Goal: Check status

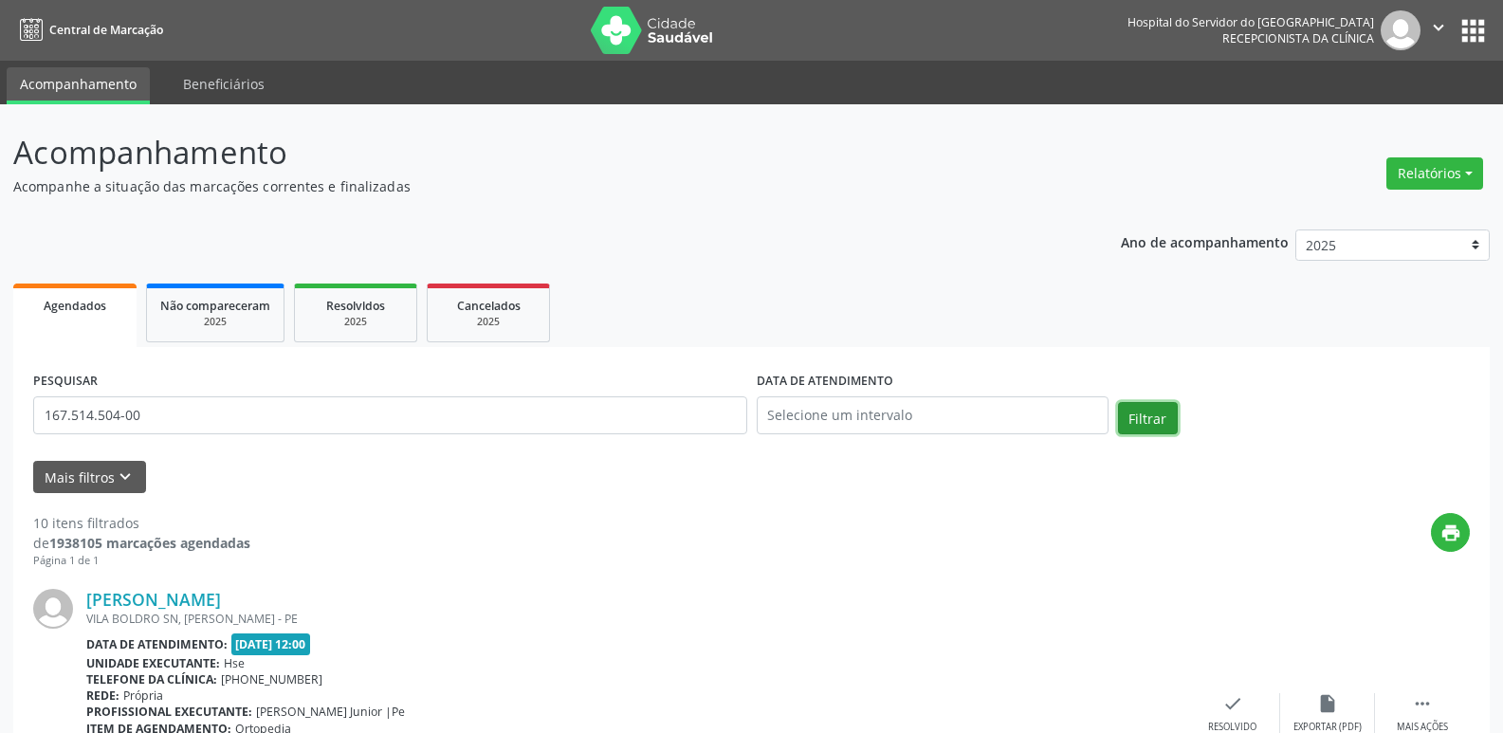
click at [1145, 419] on button "Filtrar" at bounding box center [1148, 418] width 60 height 32
click at [221, 599] on link "[PERSON_NAME]" at bounding box center [153, 599] width 135 height 21
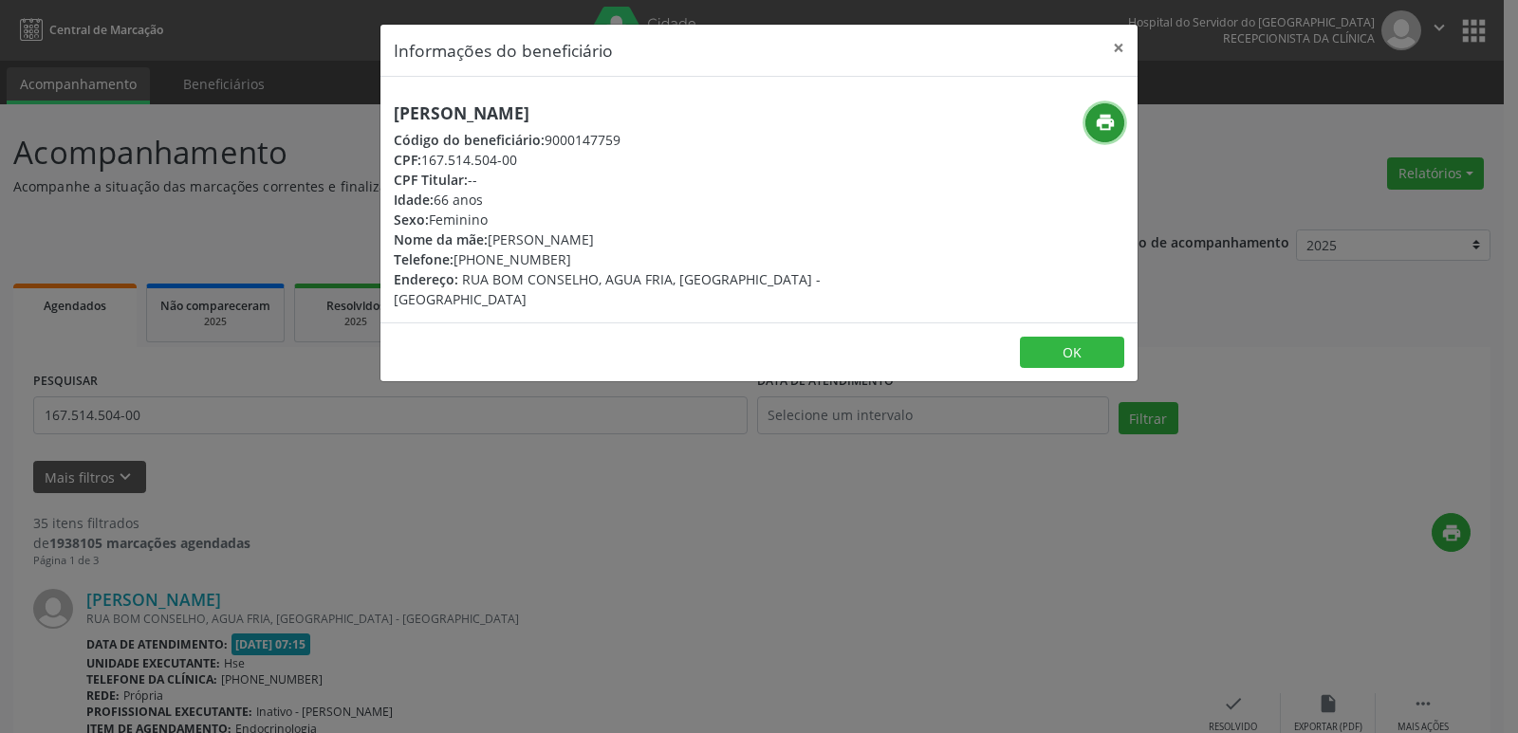
click at [1106, 120] on icon "print" at bounding box center [1105, 122] width 21 height 21
click at [1117, 43] on button "×" at bounding box center [1118, 48] width 38 height 46
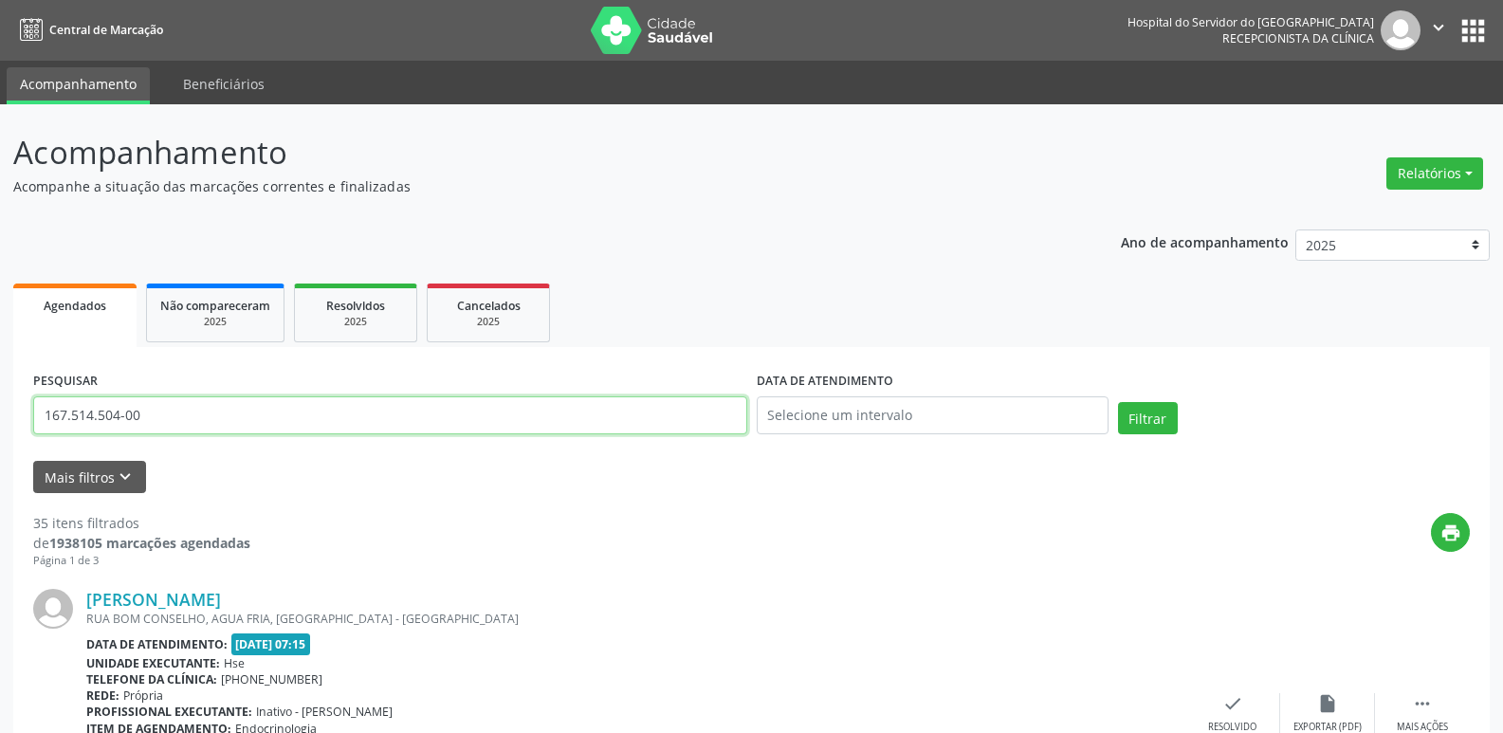
click at [196, 415] on input "167.514.504-00" at bounding box center [390, 415] width 714 height 38
paste input "073.913.924-05"
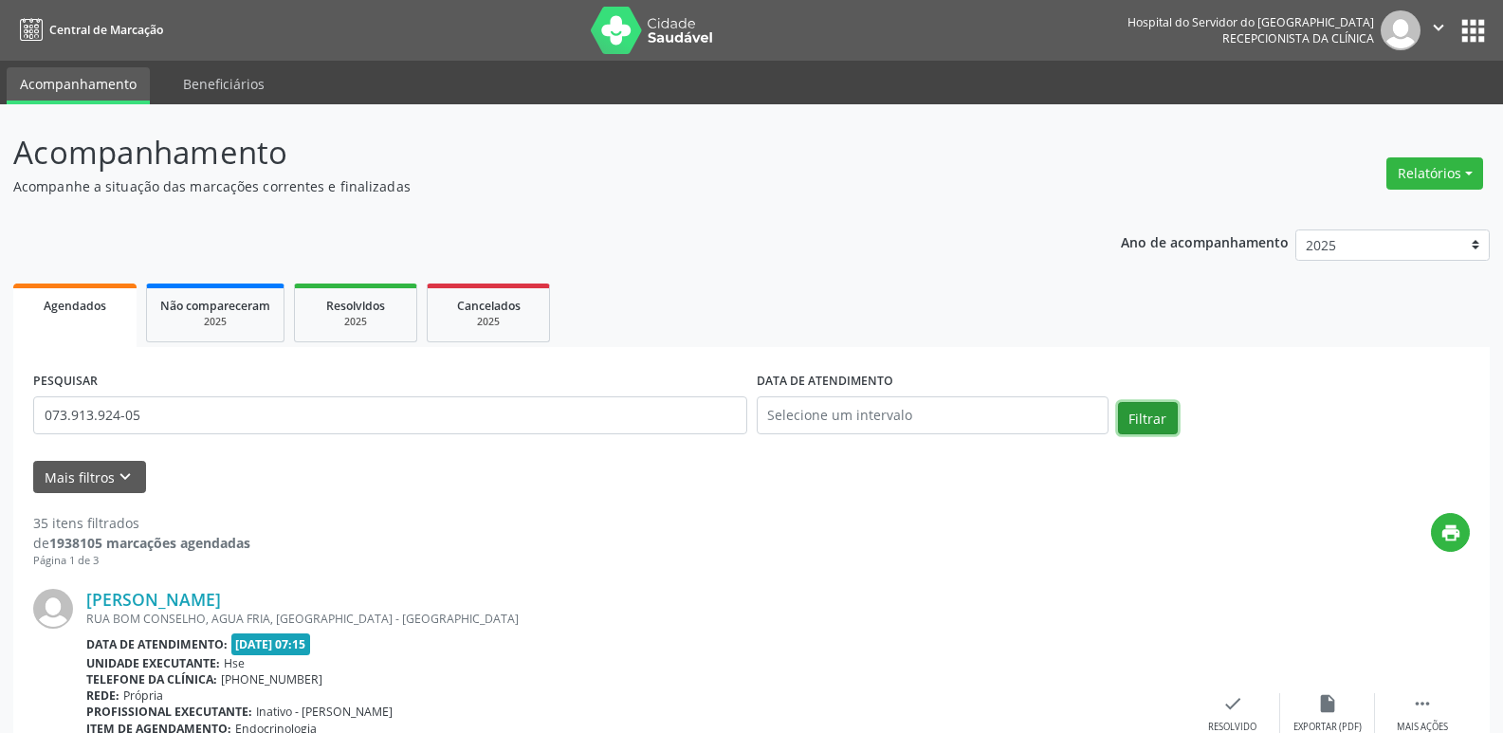
click at [1136, 421] on button "Filtrar" at bounding box center [1148, 418] width 60 height 32
click at [221, 603] on link "[PERSON_NAME]" at bounding box center [153, 599] width 135 height 21
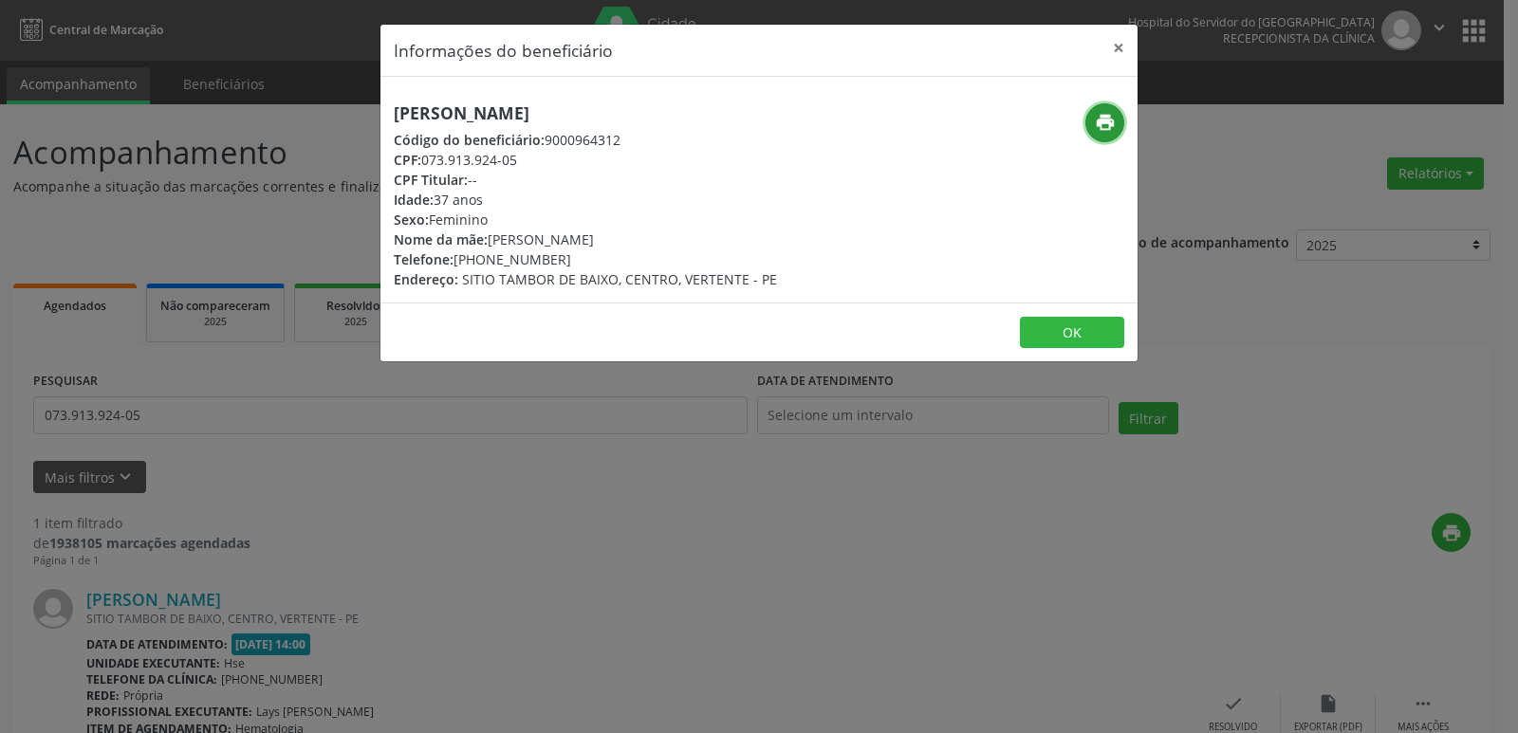
click at [1108, 117] on icon "print" at bounding box center [1105, 122] width 21 height 21
click at [1120, 46] on button "×" at bounding box center [1118, 48] width 38 height 46
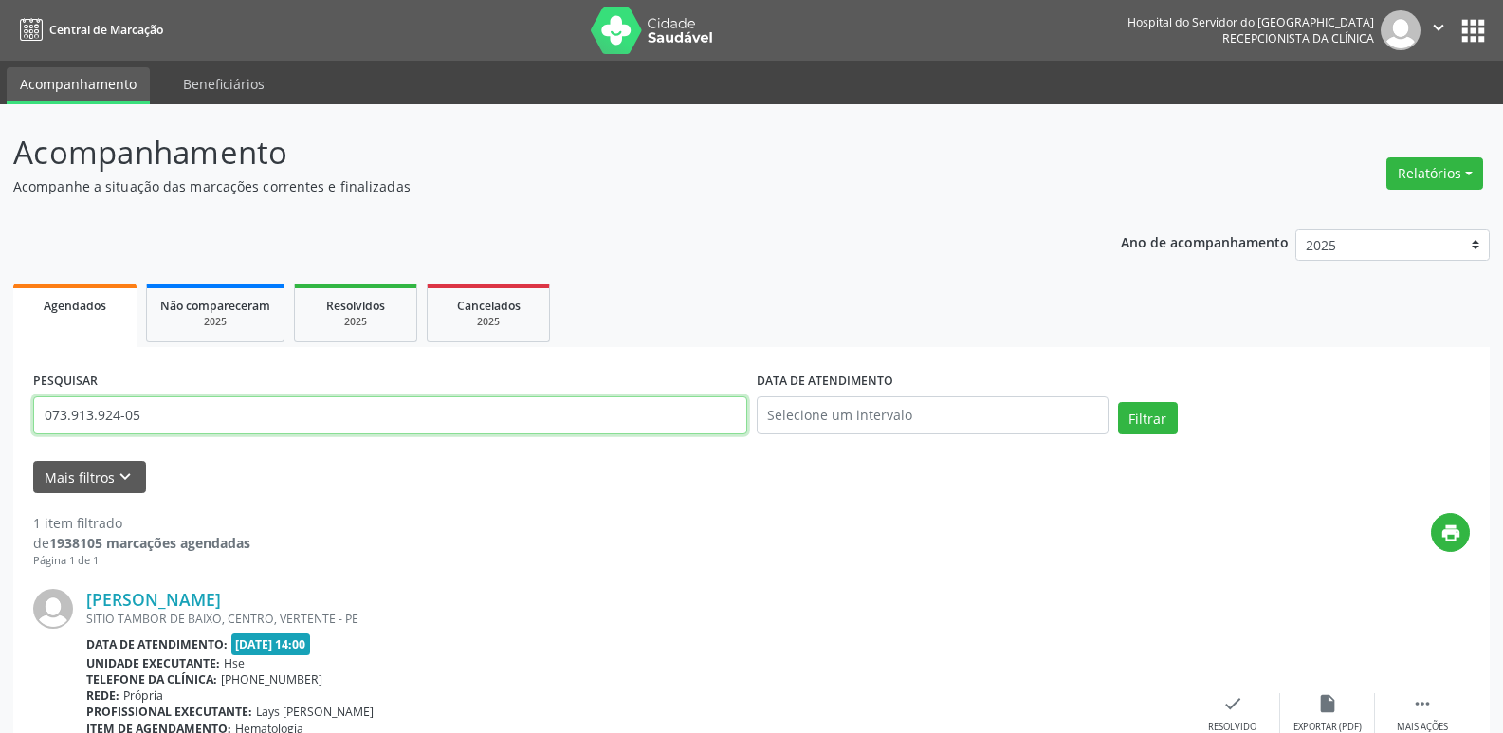
click at [145, 422] on input "073.913.924-05" at bounding box center [390, 415] width 714 height 38
paste input "123.883.944-49"
click at [1157, 420] on button "Filtrar" at bounding box center [1148, 418] width 60 height 32
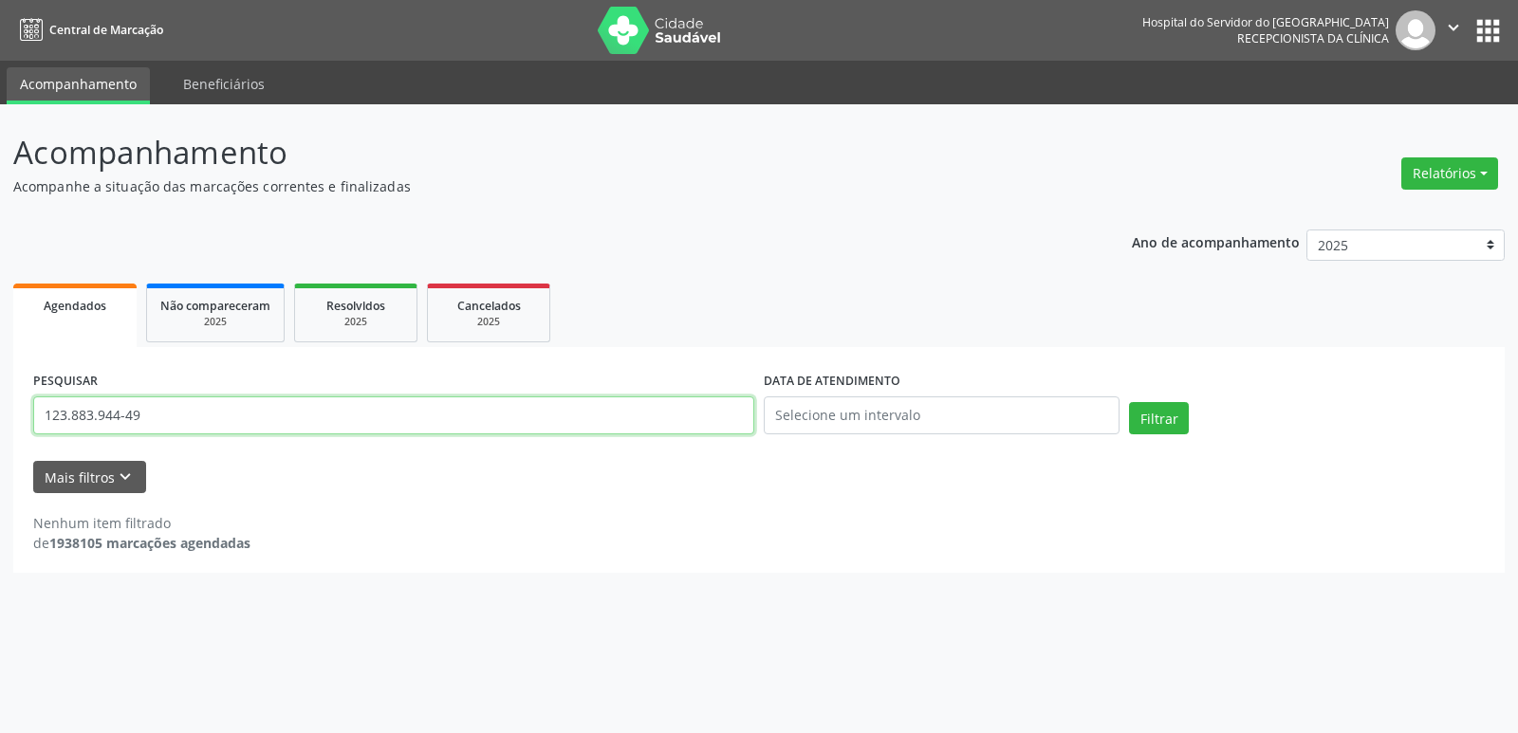
click at [191, 408] on input "123.883.944-49" at bounding box center [393, 415] width 721 height 38
paste input "[PERSON_NAME]"
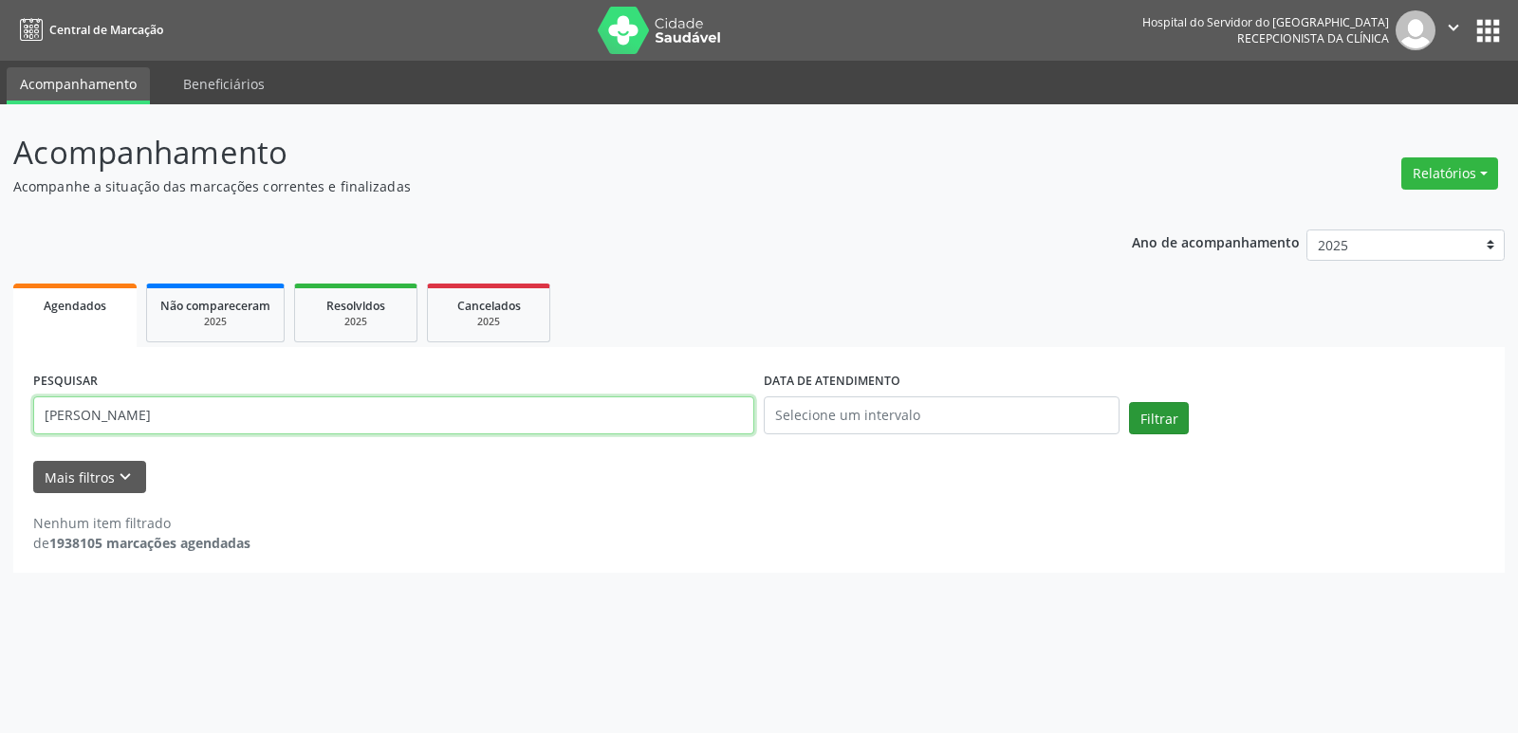
type input "[PERSON_NAME]"
click at [1164, 425] on button "Filtrar" at bounding box center [1159, 418] width 60 height 32
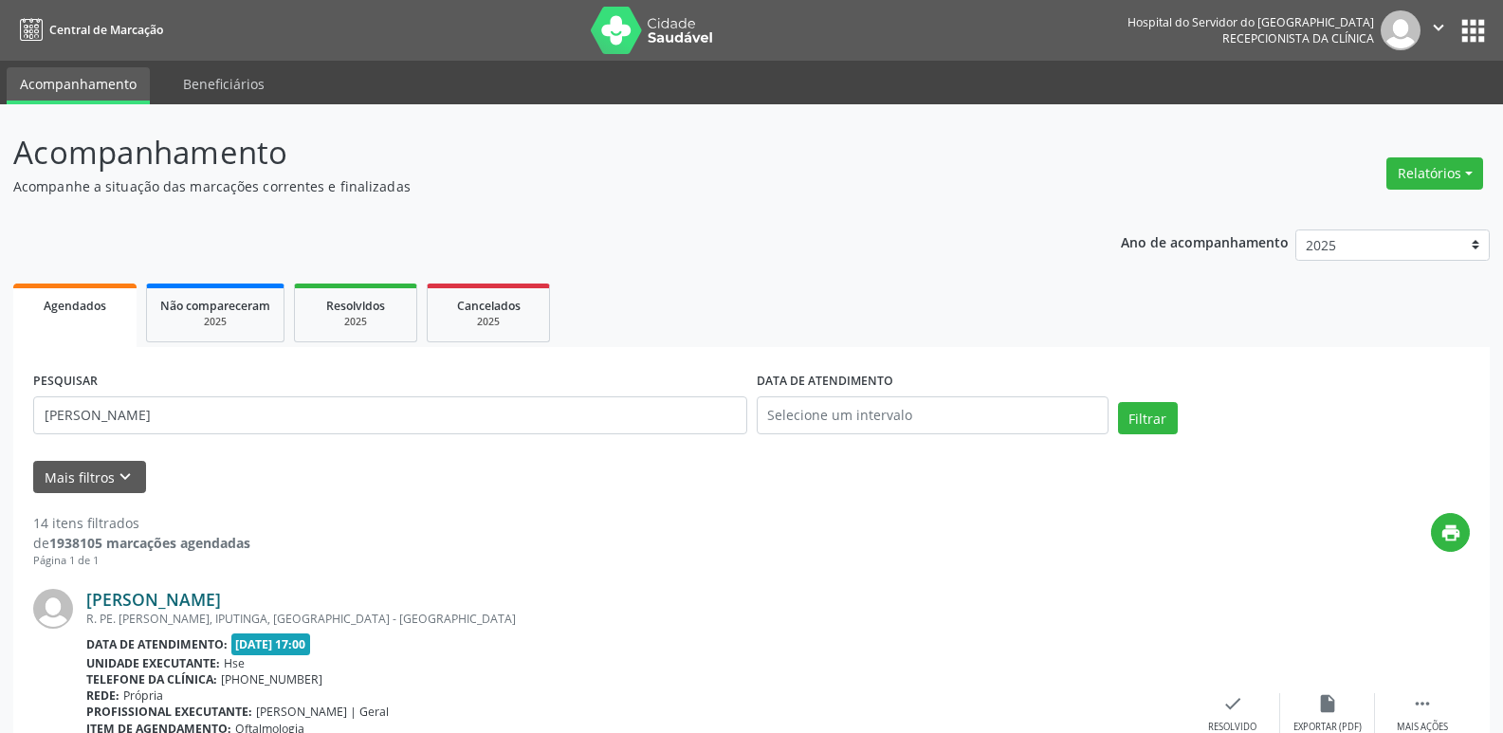
click at [221, 599] on link "[PERSON_NAME]" at bounding box center [153, 599] width 135 height 21
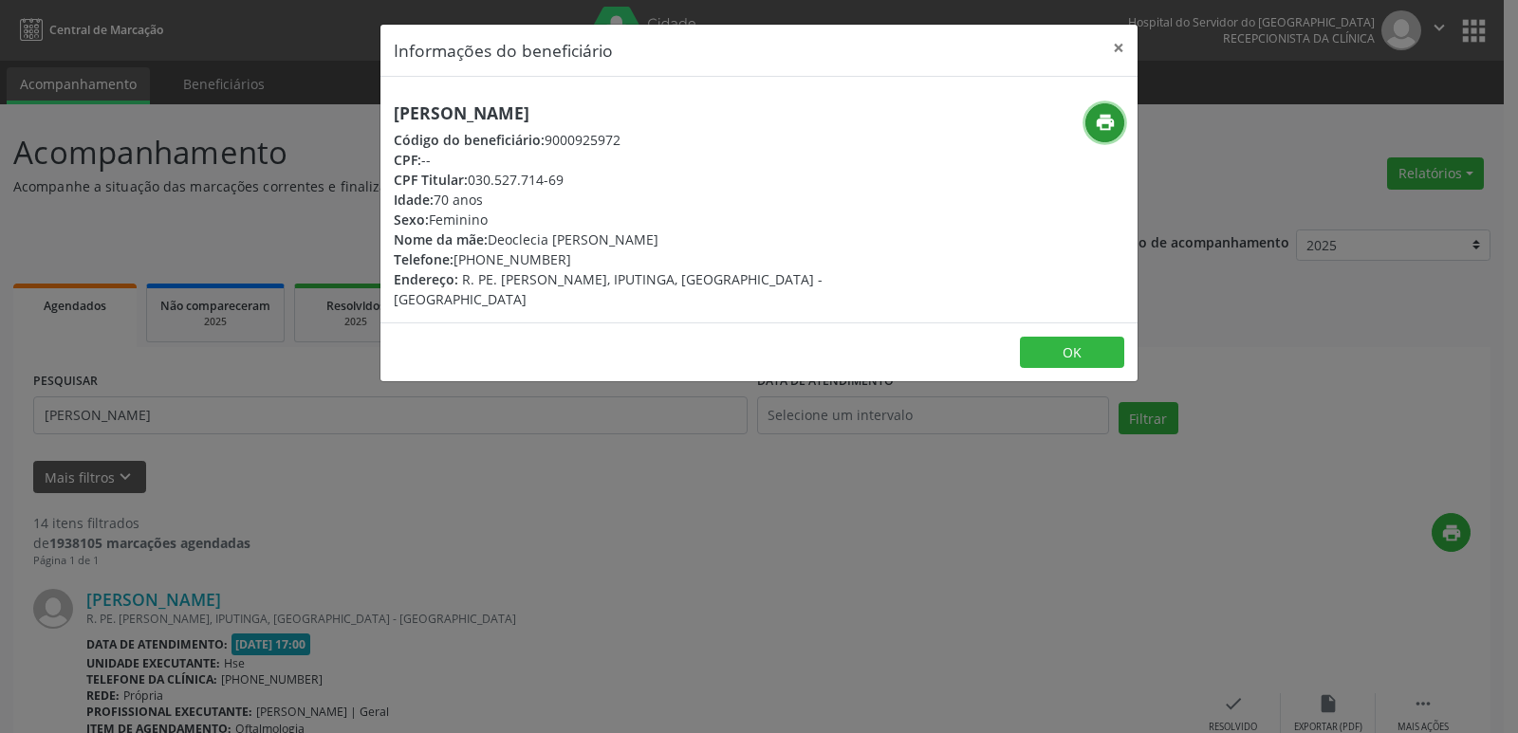
click at [1106, 122] on icon "print" at bounding box center [1105, 122] width 21 height 21
click at [1111, 46] on button "×" at bounding box center [1118, 48] width 38 height 46
